Goal: Transaction & Acquisition: Download file/media

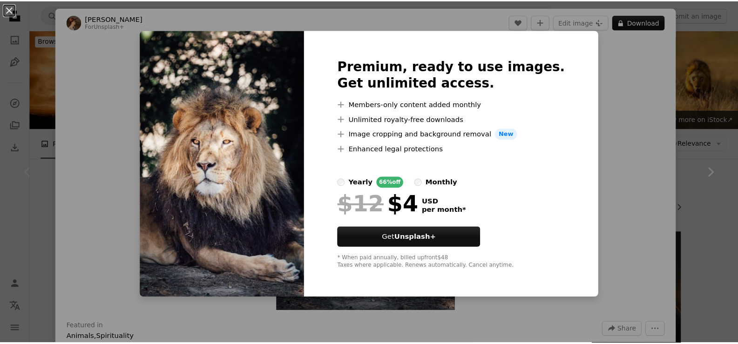
scroll to position [186, 0]
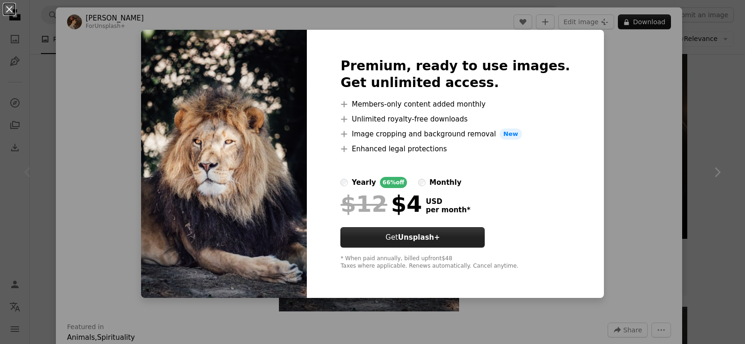
click at [461, 244] on button "Get Unsplash+" at bounding box center [412, 237] width 144 height 20
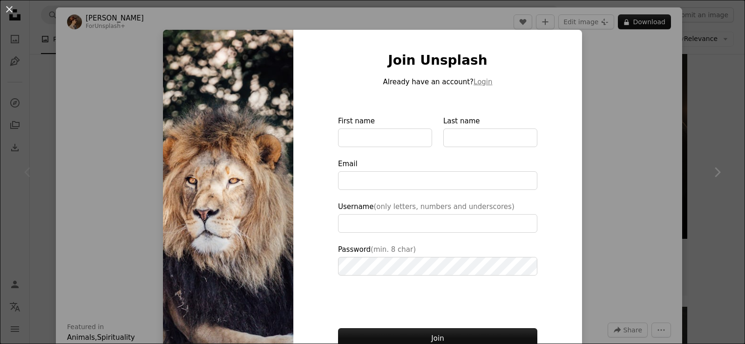
click at [622, 129] on div "An X shape Join Unsplash Already have an account? Login First name Last name Em…" at bounding box center [372, 172] width 745 height 344
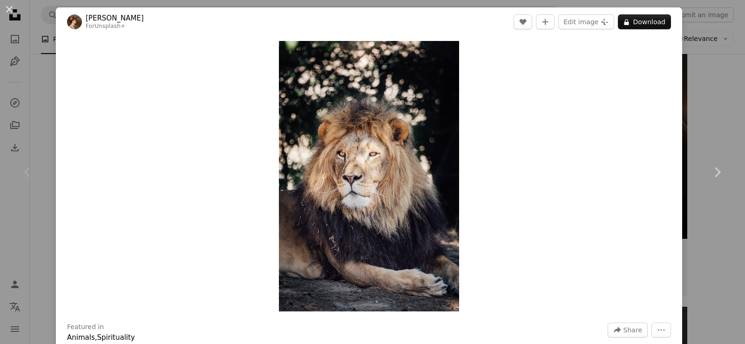
drag, startPoint x: 622, startPoint y: 129, endPoint x: 618, endPoint y: 51, distance: 78.8
click at [618, 51] on div "Zoom in" at bounding box center [369, 176] width 626 height 280
click at [8, 8] on button "An X shape" at bounding box center [9, 9] width 11 height 11
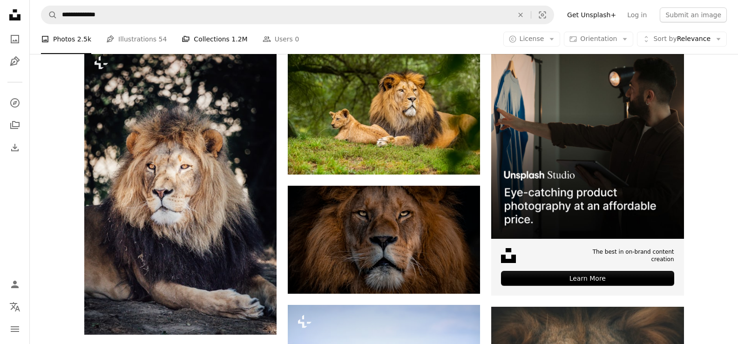
click at [221, 52] on link "A stack of folders Collections 1.2M" at bounding box center [215, 39] width 66 height 30
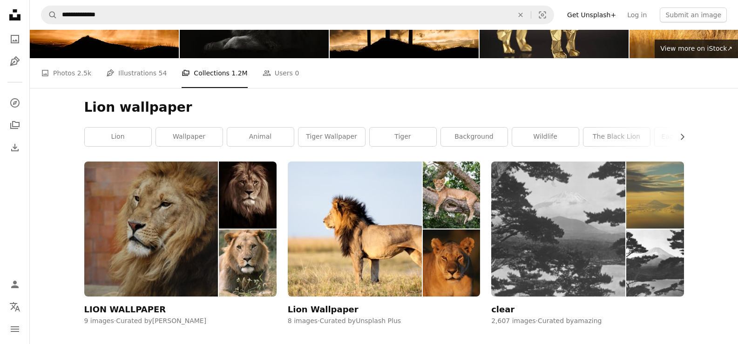
scroll to position [93, 0]
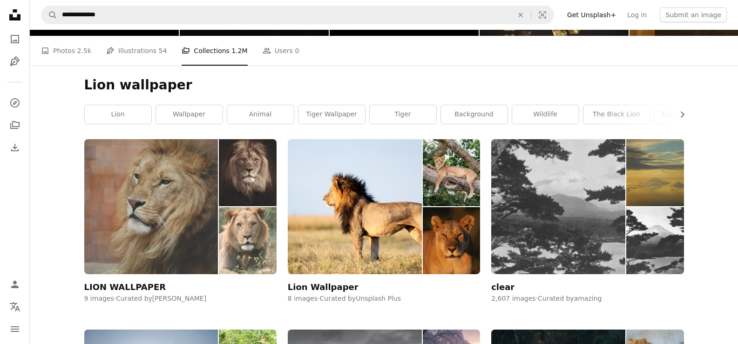
click at [210, 233] on img at bounding box center [151, 206] width 134 height 135
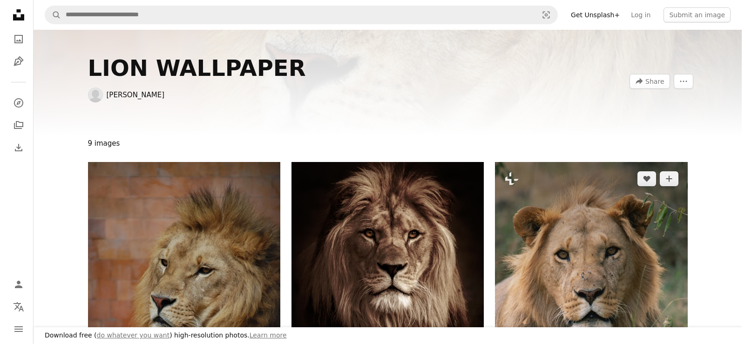
scroll to position [47, 0]
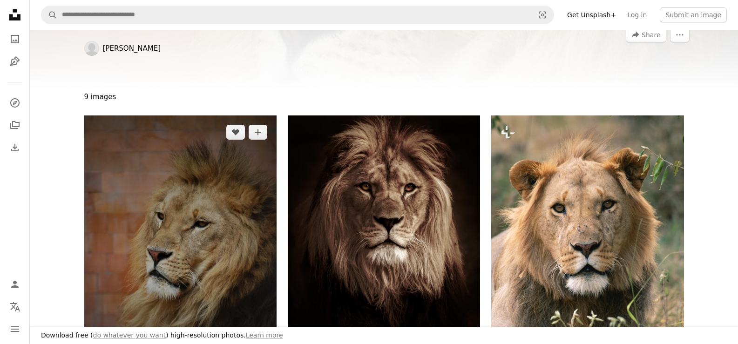
click at [182, 206] on img at bounding box center [180, 259] width 192 height 288
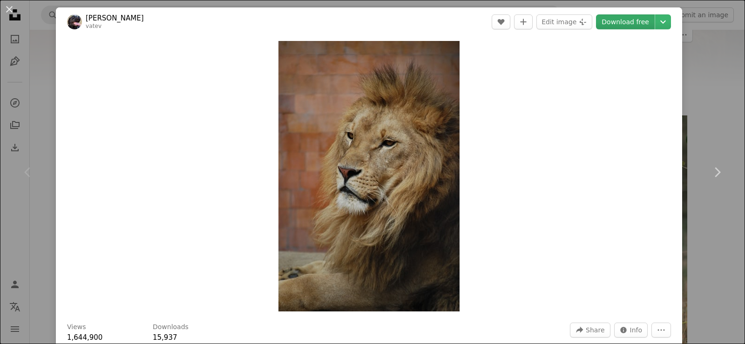
click at [601, 21] on link "Download free" at bounding box center [625, 21] width 59 height 15
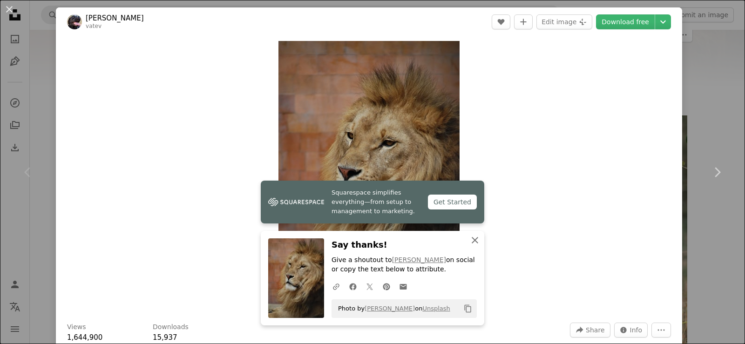
click at [473, 245] on icon "An X shape" at bounding box center [474, 240] width 11 height 11
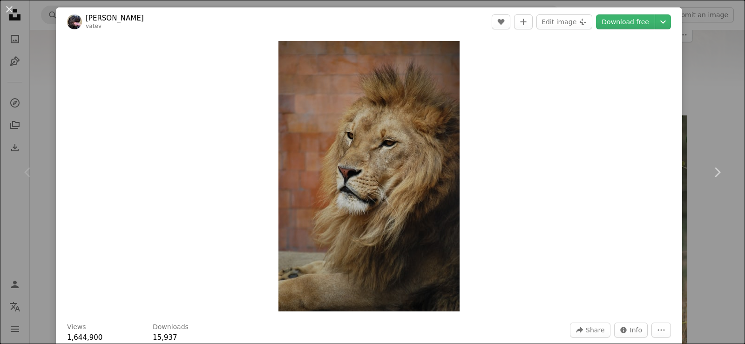
click at [482, 107] on div "Zoom in" at bounding box center [369, 176] width 626 height 280
click at [622, 16] on link "Download free" at bounding box center [625, 21] width 59 height 15
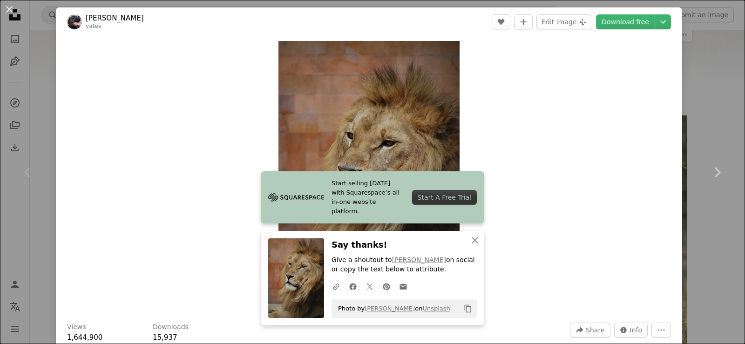
click at [445, 196] on div "Start A Free Trial" at bounding box center [444, 197] width 65 height 15
